Goal: Check status: Check status

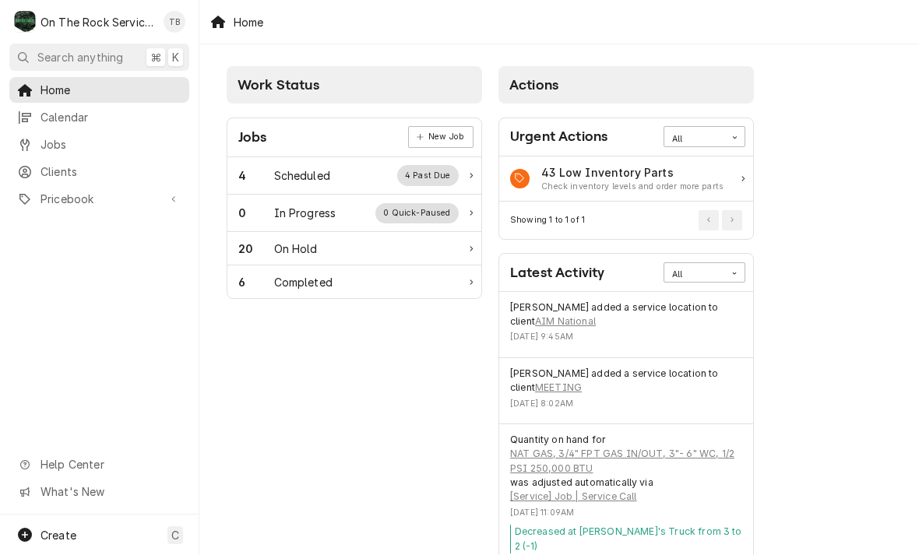
click at [347, 248] on div "20 On Hold" at bounding box center [348, 249] width 220 height 16
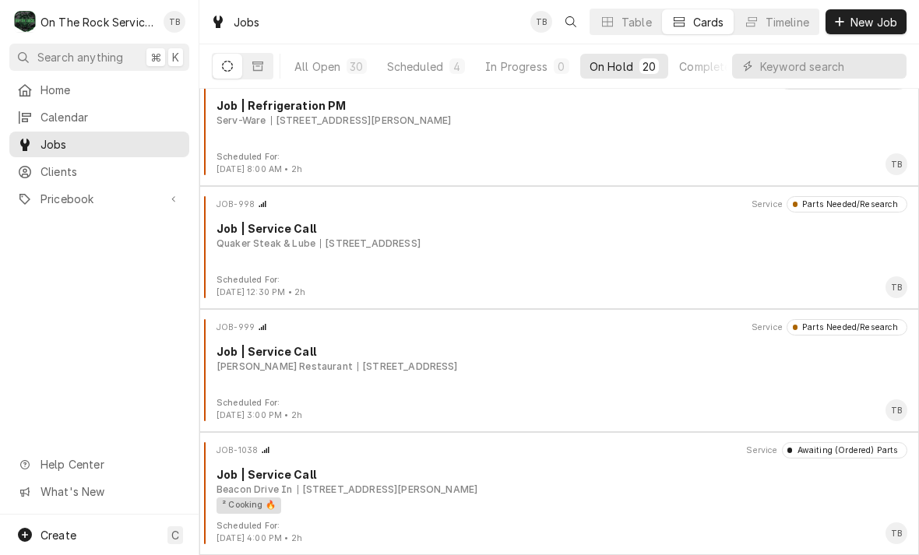
scroll to position [1995, 0]
click at [461, 253] on div "JOB-998 Service Parts Needed/Research Job | Service Call Quaker Steak & Lube 10…" at bounding box center [559, 235] width 707 height 78
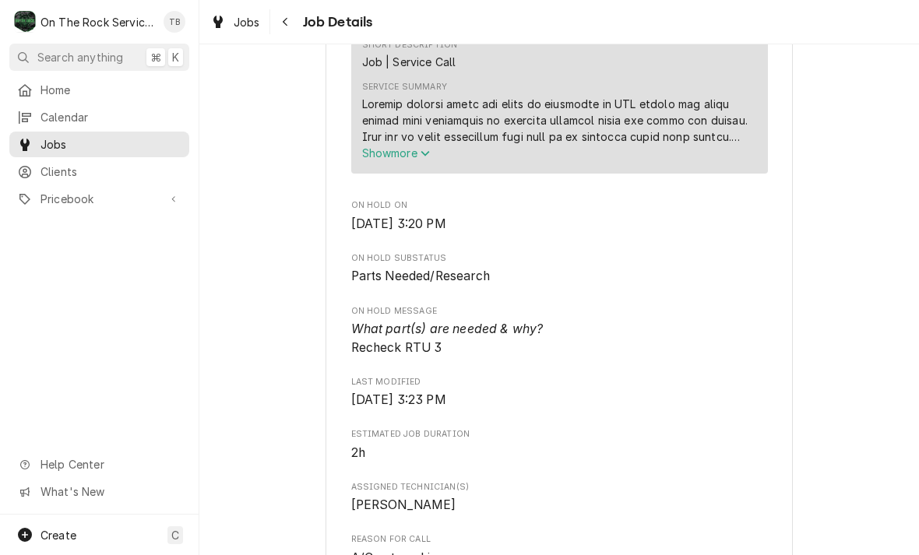
scroll to position [676, 0]
click at [296, 15] on button "Navigate back" at bounding box center [285, 21] width 25 height 25
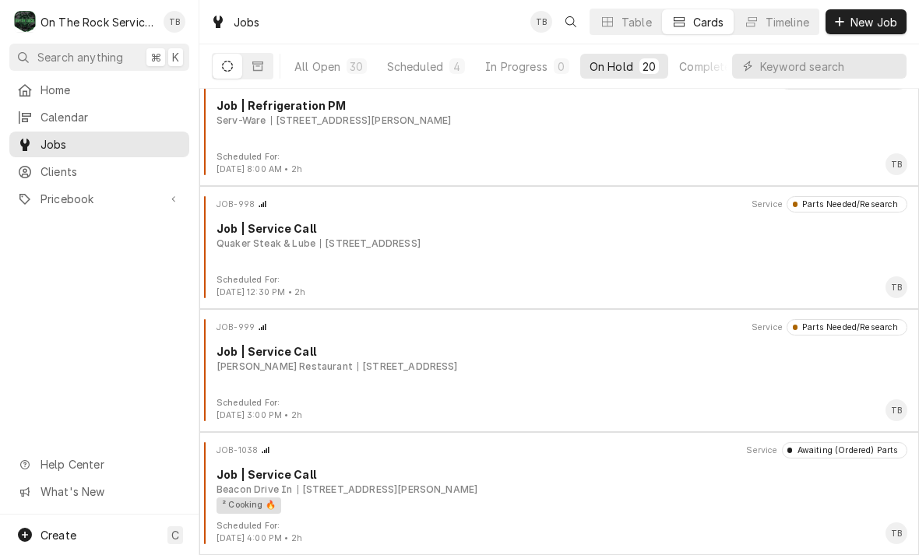
scroll to position [1995, 0]
click at [425, 70] on div "Scheduled" at bounding box center [415, 66] width 56 height 16
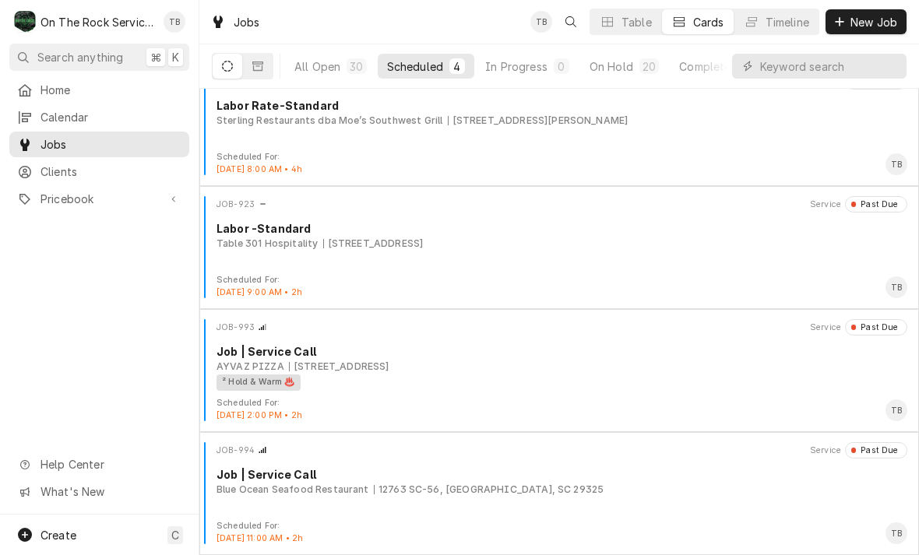
scroll to position [26, 0]
click at [333, 76] on button "All Open 30" at bounding box center [330, 66] width 91 height 25
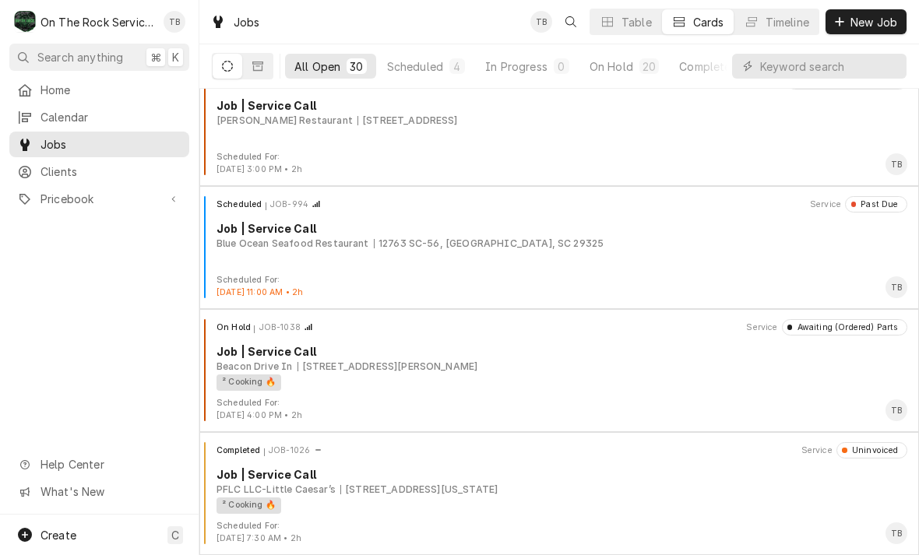
scroll to position [3225, 0]
click at [752, 62] on icon "Dynamic Content Wrapper" at bounding box center [747, 66] width 9 height 11
click at [780, 63] on input "Dynamic Content Wrapper" at bounding box center [829, 66] width 139 height 25
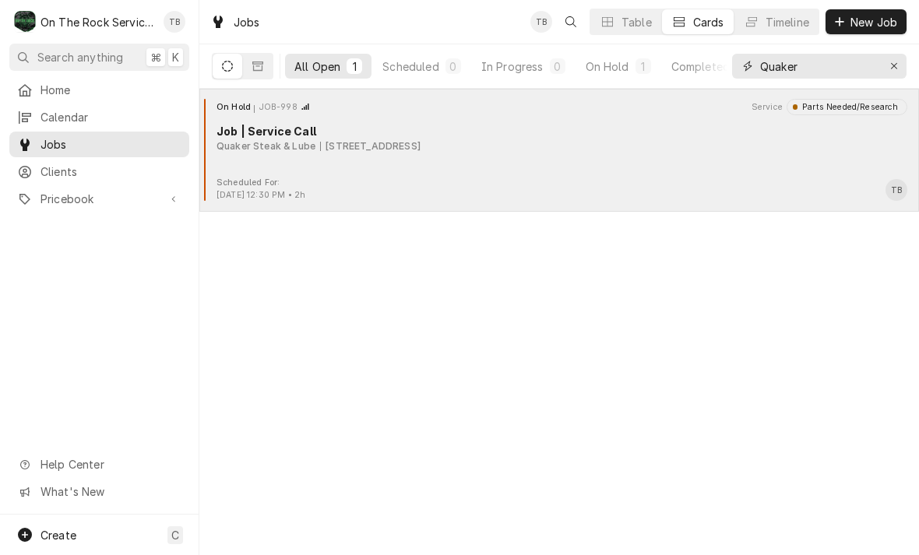
type input "Quaker"
click at [502, 166] on div "On Hold JOB-998 Service Parts Needed/Research Job | Service Call Quaker Steak &…" at bounding box center [559, 138] width 707 height 78
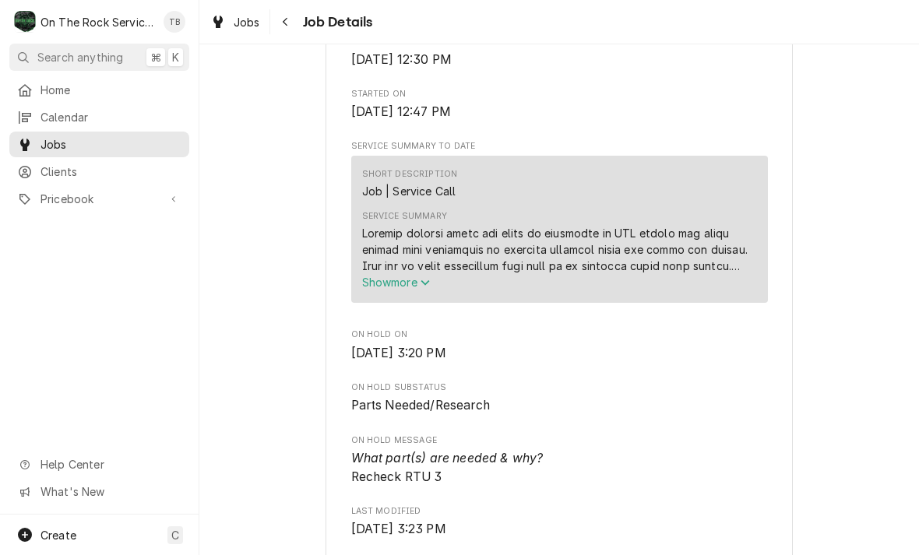
scroll to position [550, 0]
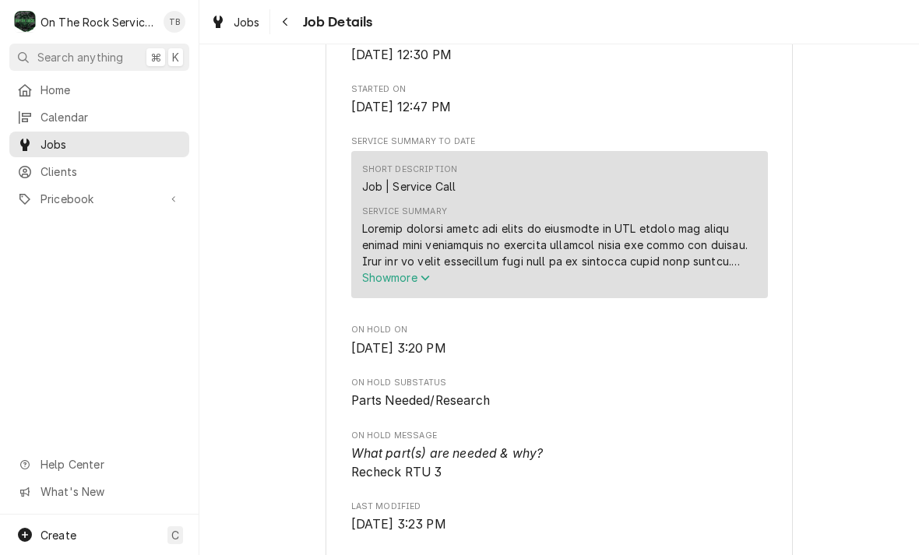
click at [417, 284] on span "Show more" at bounding box center [396, 277] width 69 height 13
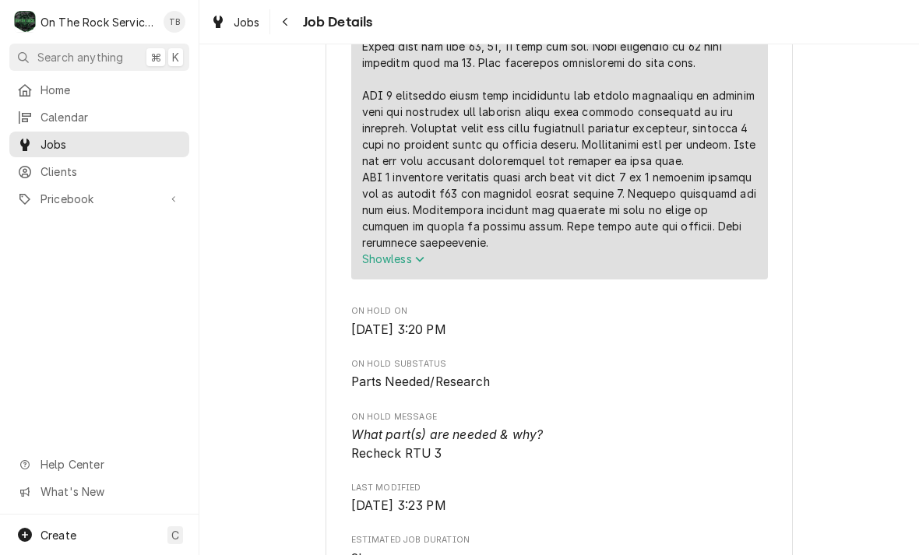
scroll to position [993, 0]
